Goal: Obtain resource: Obtain resource

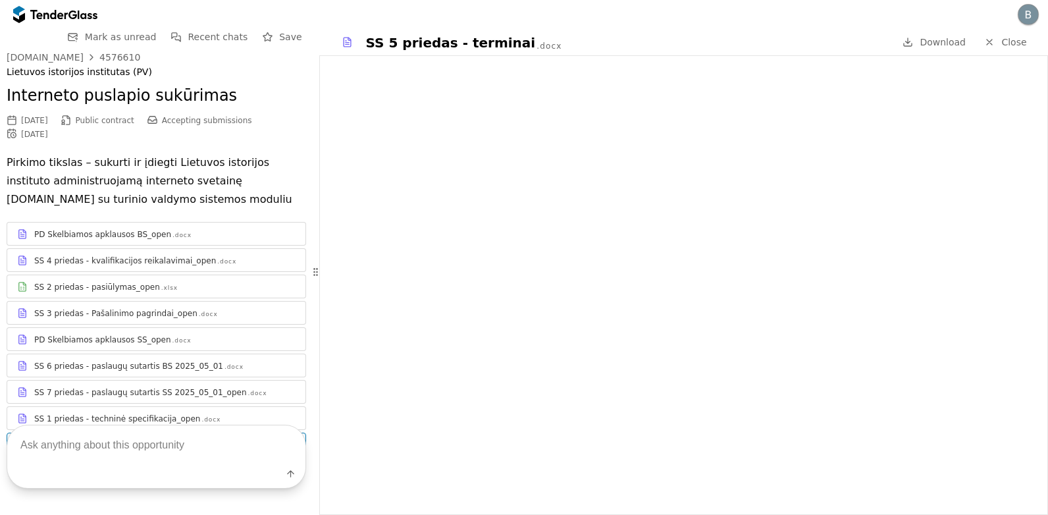
scroll to position [78, 0]
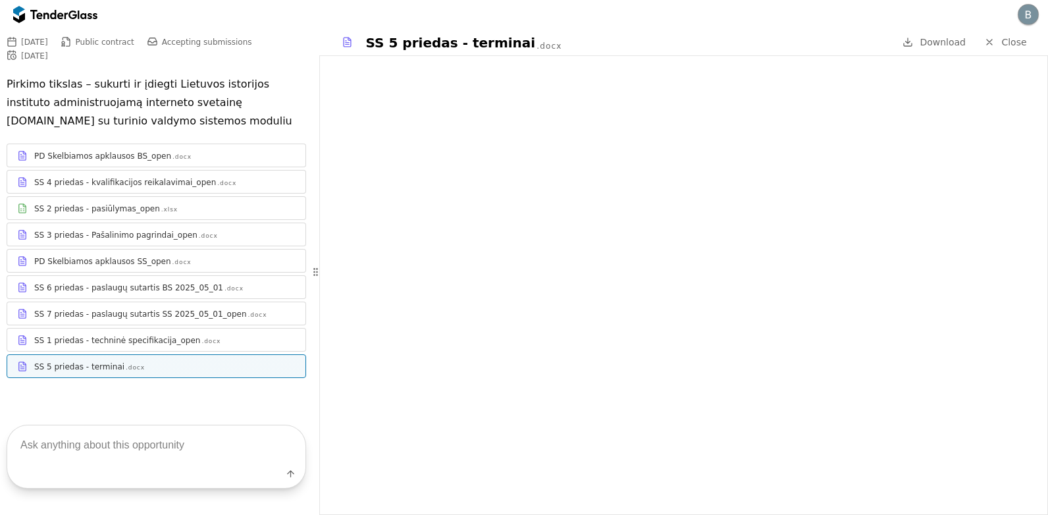
click at [145, 260] on div "PD Skelbiamos apklausos SS_open" at bounding box center [102, 261] width 137 height 11
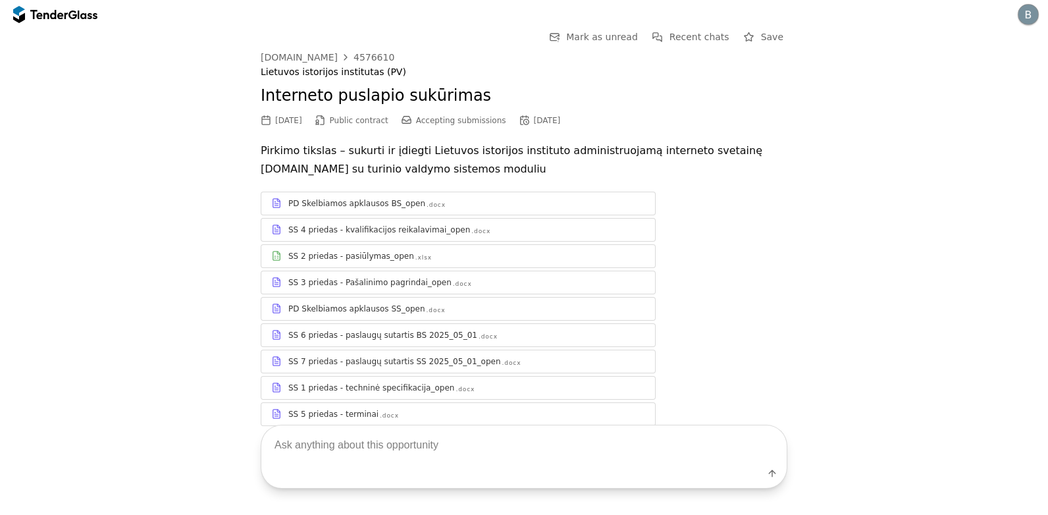
click at [401, 357] on div "SS 7 priedas - paslaugų sutartis SS 2025_05_01_open" at bounding box center [394, 361] width 213 height 11
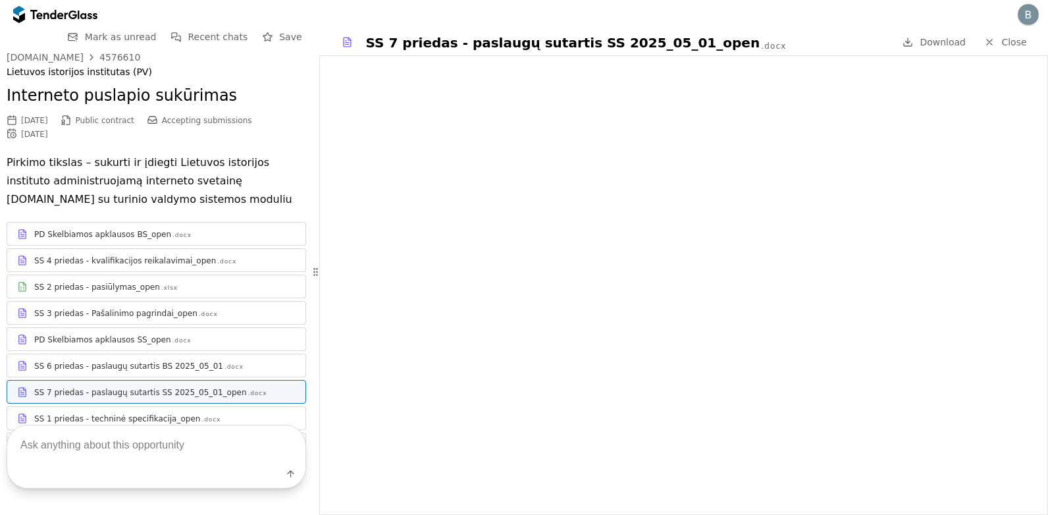
click at [172, 337] on div ".docx" at bounding box center [181, 340] width 19 height 9
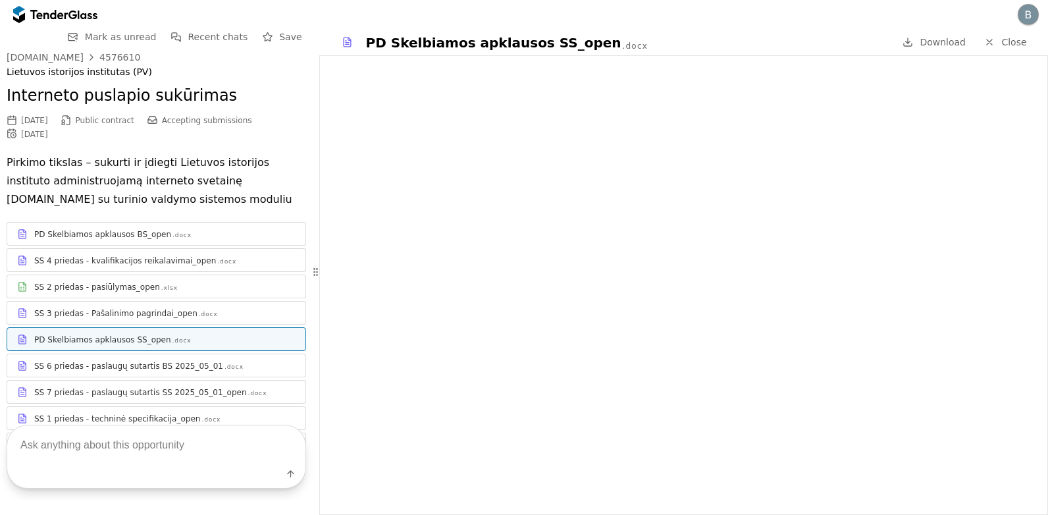
click at [160, 256] on div "SS 4 priedas - kvalifikacijos reikalavimai_open" at bounding box center [125, 260] width 182 height 11
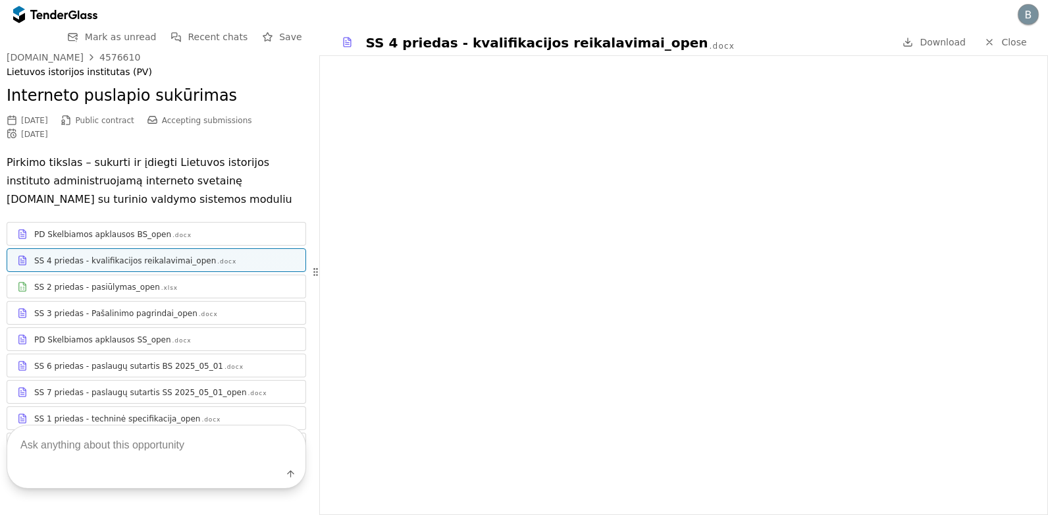
click at [197, 234] on div "PD Skelbiamos apklausos BS_open .docx" at bounding box center [164, 234] width 261 height 11
